Goal: Task Accomplishment & Management: Complete application form

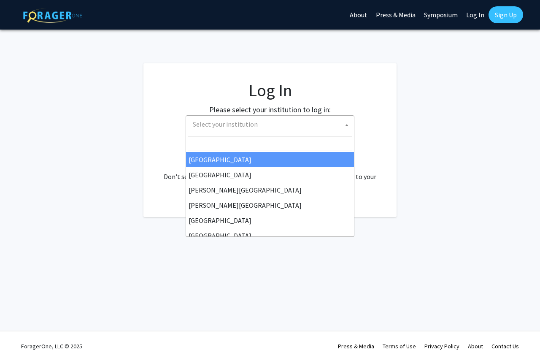
click at [287, 128] on span "Select your institution" at bounding box center [272, 124] width 165 height 17
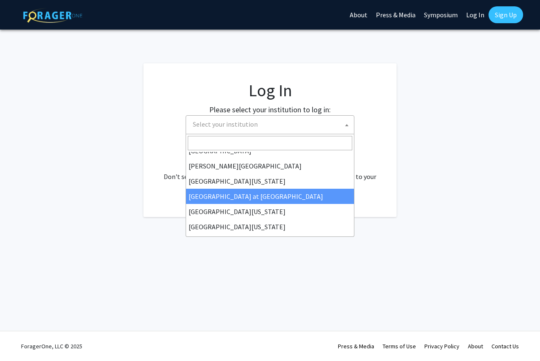
scroll to position [296, 0]
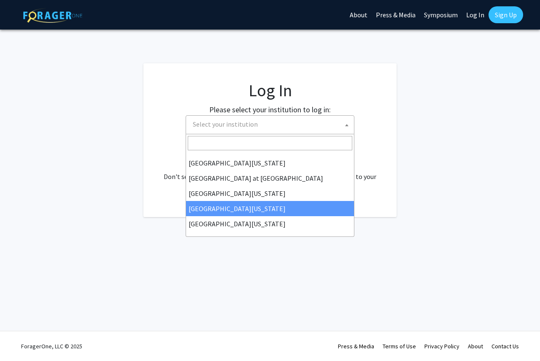
select select "31"
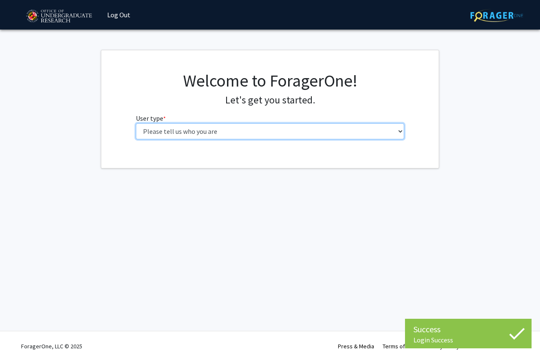
click at [238, 132] on select "Please tell us who you are Undergraduate Student Master's Student Doctoral Cand…" at bounding box center [270, 131] width 269 height 16
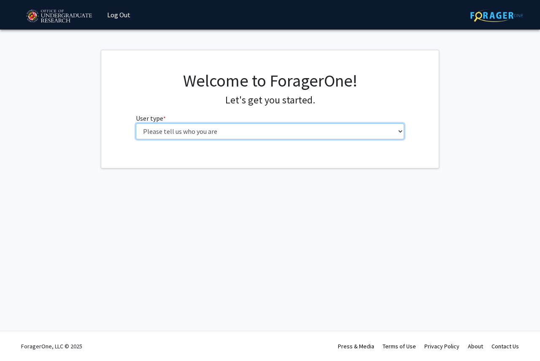
select select "5: faculty"
click at [136, 123] on select "Please tell us who you are Undergraduate Student Master's Student Doctoral Cand…" at bounding box center [270, 131] width 269 height 16
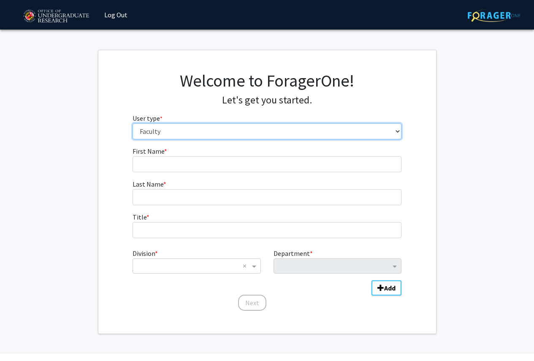
click at [371, 138] on select "Please tell us who you are Undergraduate Student Master's Student Doctoral Cand…" at bounding box center [267, 131] width 269 height 16
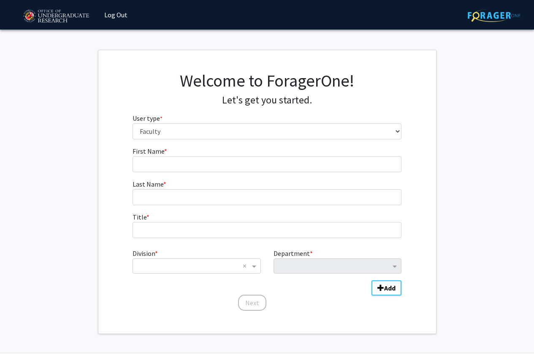
click at [372, 103] on h4 "Let's get you started." at bounding box center [267, 100] width 269 height 12
